Goal: Task Accomplishment & Management: Use online tool/utility

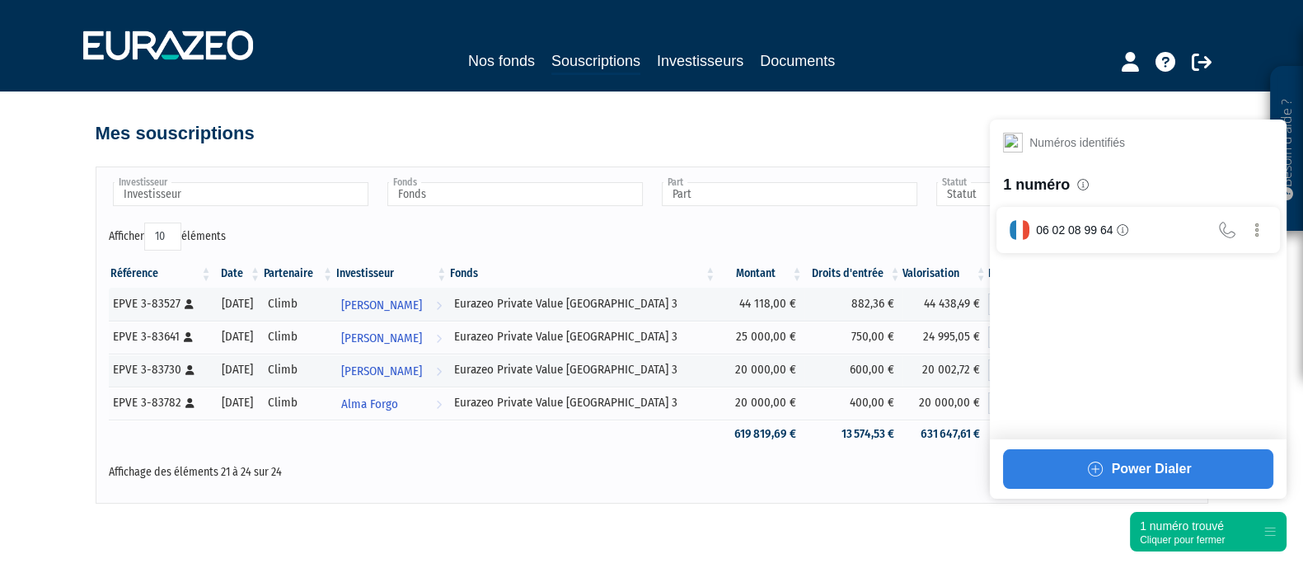
click at [1209, 550] on div "1 numéro trouvé Cliquer pour fermer" at bounding box center [1208, 532] width 157 height 40
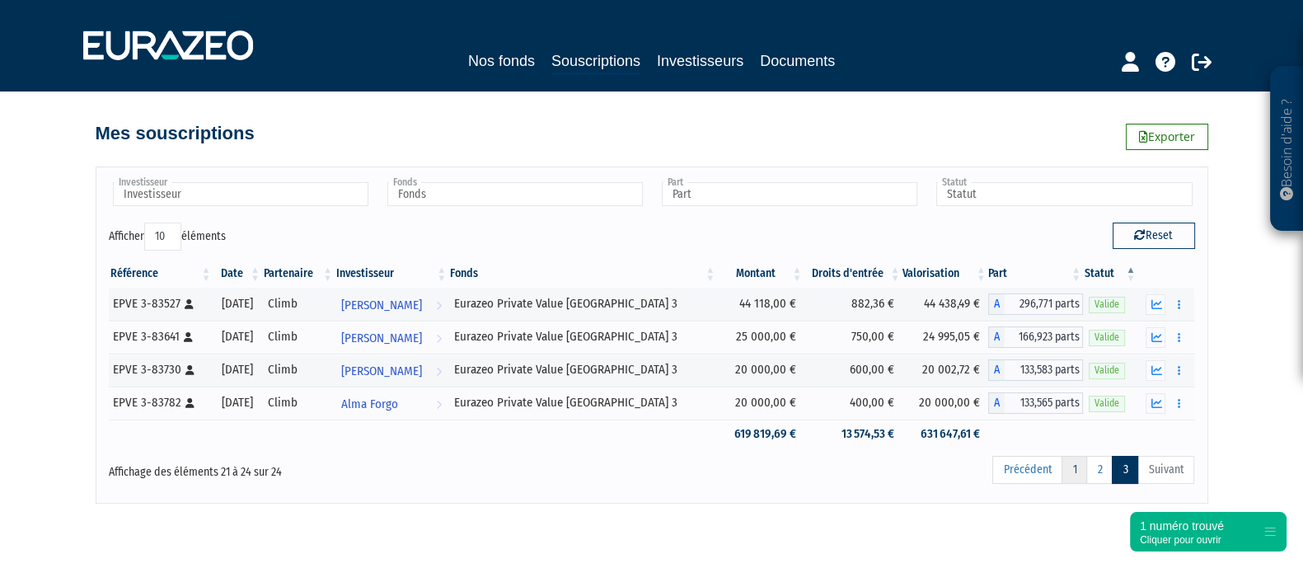
click at [1070, 465] on link "1" at bounding box center [1074, 470] width 26 height 28
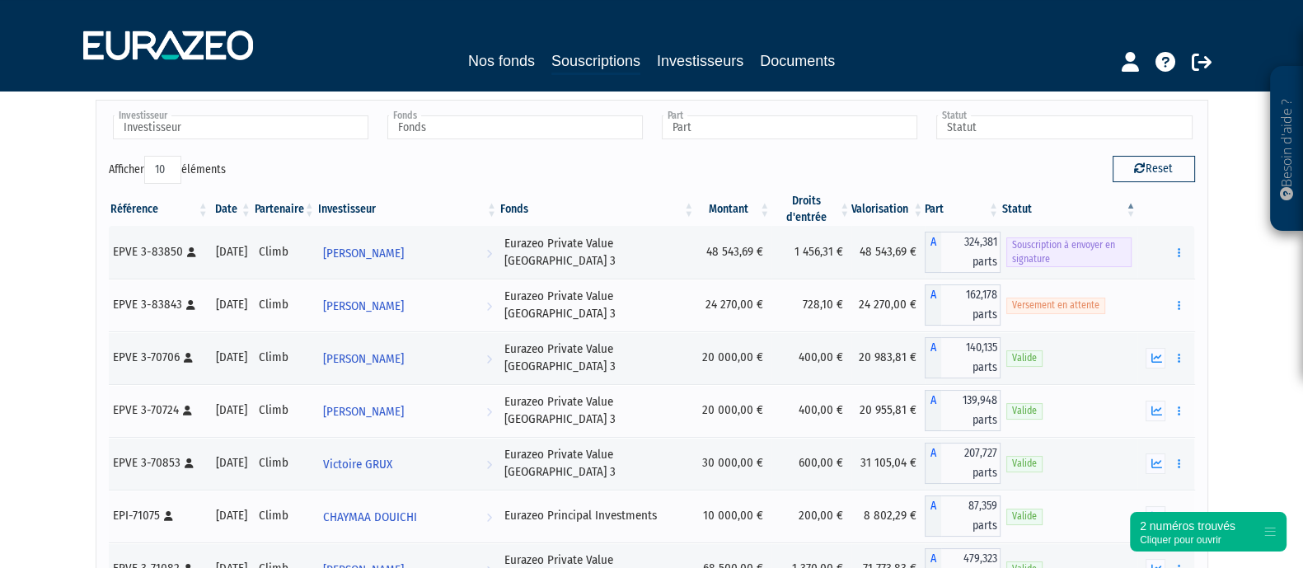
scroll to position [20, 0]
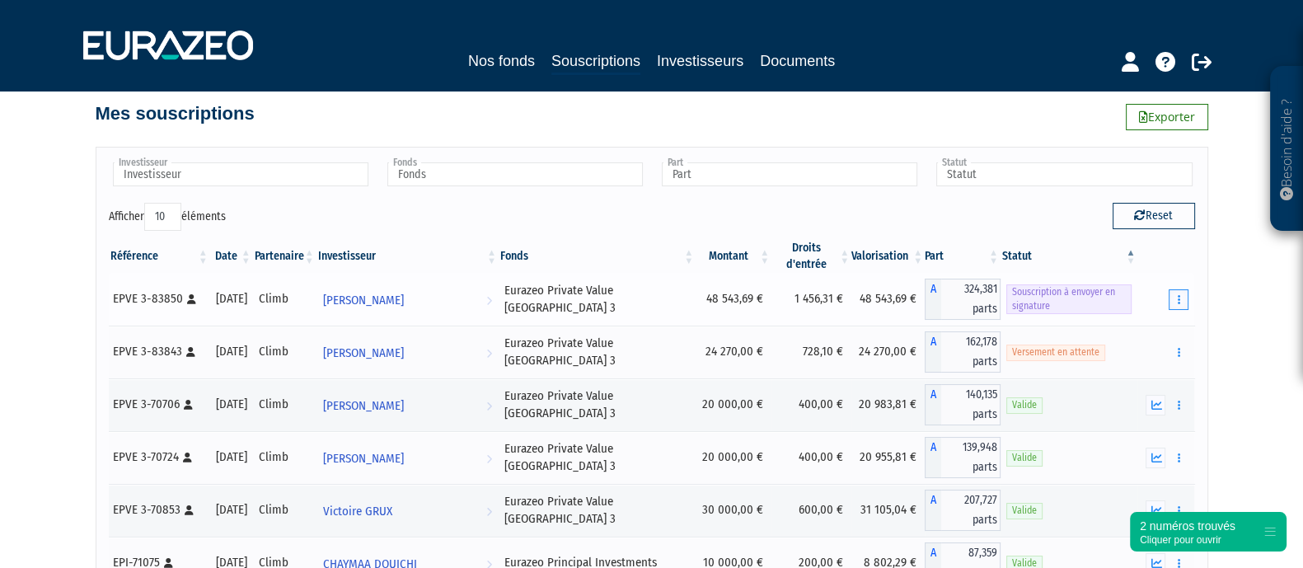
click at [1170, 301] on button "button" at bounding box center [1178, 299] width 20 height 21
click at [1157, 316] on link "Envoyer à signer" at bounding box center [1136, 329] width 94 height 27
click at [1151, 216] on button "Reset" at bounding box center [1153, 216] width 82 height 26
type input "Investisseur"
type input "Fonds"
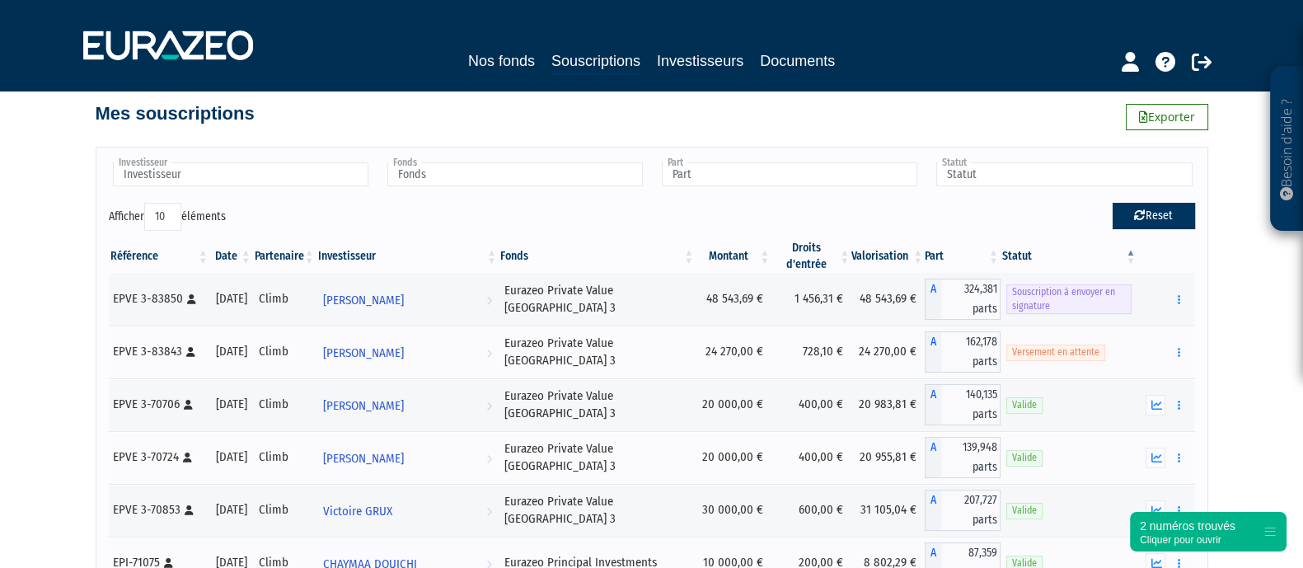
type input "Part"
type input "Statut"
